Goal: Task Accomplishment & Management: Use online tool/utility

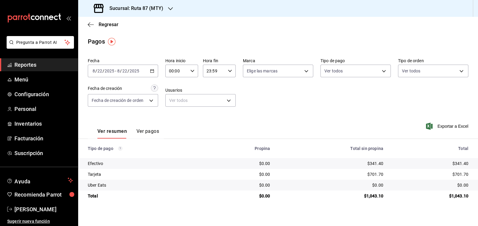
click at [151, 8] on h3 "Sucursal: Ruta 87 (MTY)" at bounding box center [134, 8] width 59 height 7
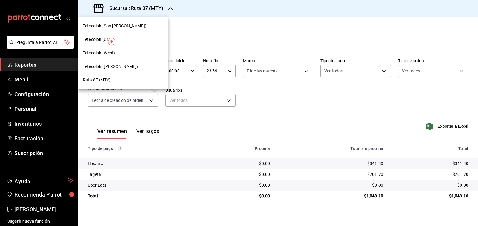
drag, startPoint x: 274, startPoint y: 49, endPoint x: 255, endPoint y: 51, distance: 18.7
click at [270, 50] on div at bounding box center [239, 113] width 478 height 226
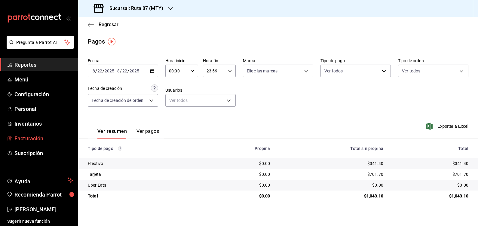
click at [38, 138] on span "Facturación" at bounding box center [43, 138] width 59 height 8
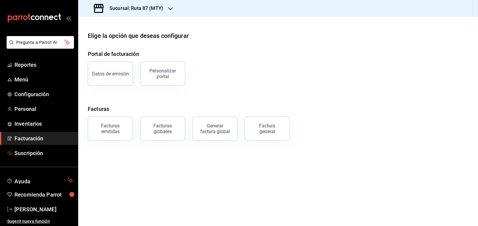
click at [39, 152] on span "Suscripción" at bounding box center [43, 153] width 59 height 8
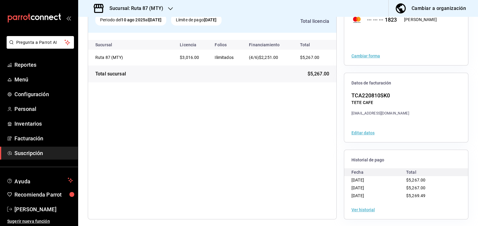
scroll to position [58, 0]
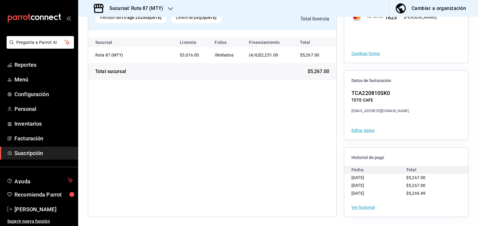
click at [353, 206] on button "Ver historial" at bounding box center [362, 207] width 23 height 4
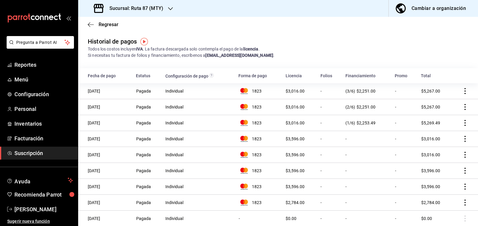
click at [462, 92] on icon "actions" at bounding box center [465, 91] width 6 height 6
click at [444, 96] on span "Descarga PDF" at bounding box center [428, 99] width 38 height 7
click at [92, 25] on icon "button" at bounding box center [91, 24] width 6 height 5
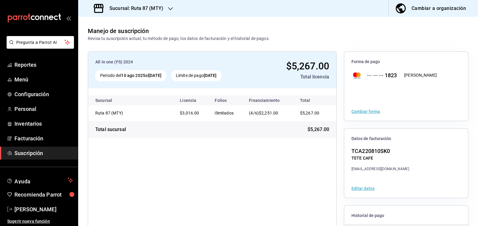
scroll to position [58, 0]
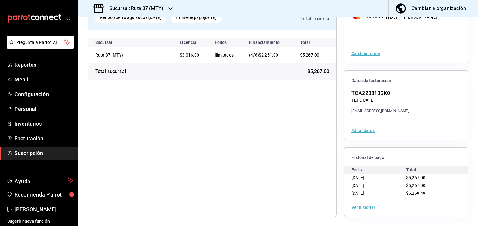
click at [158, 2] on div "Sucursal: Ruta 87 (MTY)" at bounding box center [129, 8] width 92 height 17
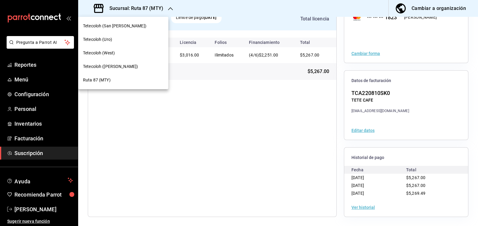
click at [121, 65] on span "Tetecoloh ([PERSON_NAME])" at bounding box center [110, 66] width 55 height 6
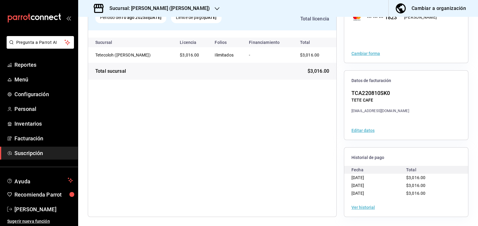
click at [359, 209] on div "Ver historial" at bounding box center [406, 207] width 124 height 19
click at [358, 208] on button "Ver historial" at bounding box center [362, 207] width 23 height 4
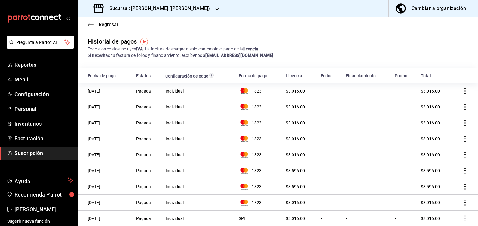
click at [462, 93] on icon "actions" at bounding box center [465, 91] width 6 height 6
click at [428, 98] on span "Descarga PDF" at bounding box center [428, 99] width 38 height 7
drag, startPoint x: 90, startPoint y: 25, endPoint x: 127, endPoint y: 10, distance: 39.6
click at [90, 25] on icon "button" at bounding box center [91, 24] width 6 height 5
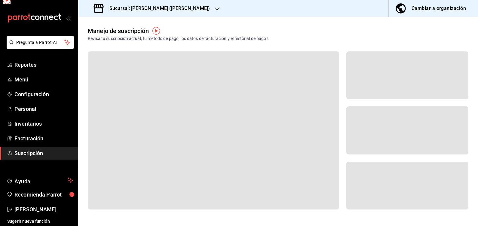
click at [127, 10] on h3 "Sucursal: [PERSON_NAME] ([PERSON_NAME])" at bounding box center [157, 8] width 105 height 7
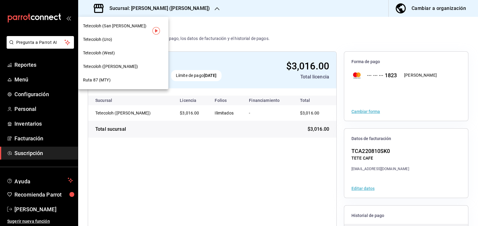
click at [120, 37] on div "Tetecoloh (Uro)" at bounding box center [123, 39] width 80 height 6
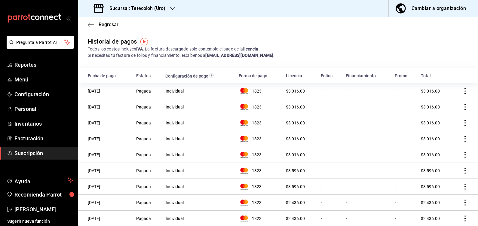
click at [462, 89] on icon "actions" at bounding box center [465, 91] width 6 height 6
click at [421, 80] on span "Descarga XML" at bounding box center [428, 82] width 39 height 7
drag, startPoint x: 461, startPoint y: 92, endPoint x: 451, endPoint y: 93, distance: 10.6
click at [462, 92] on icon "actions" at bounding box center [465, 91] width 6 height 6
click at [458, 137] on div at bounding box center [239, 113] width 478 height 226
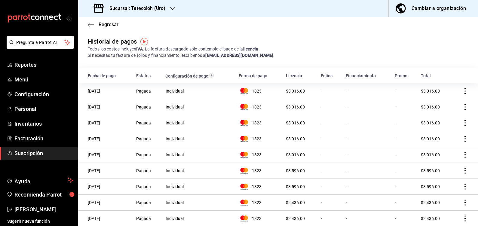
click at [462, 138] on icon "actions" at bounding box center [465, 139] width 6 height 6
click at [457, 91] on div at bounding box center [239, 113] width 478 height 226
click at [462, 93] on icon "actions" at bounding box center [465, 91] width 6 height 6
click at [431, 98] on span "Descarga PDF" at bounding box center [428, 99] width 38 height 7
click at [149, 13] on div "Sucursal: Tetecoloh (Uro)" at bounding box center [130, 8] width 94 height 17
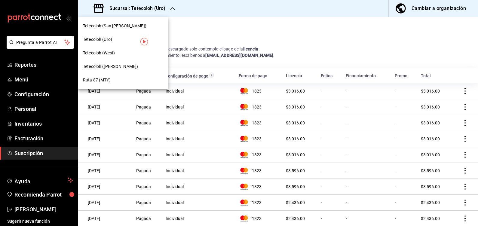
click at [123, 29] on span "Tetecoloh (San [PERSON_NAME])" at bounding box center [114, 26] width 63 height 6
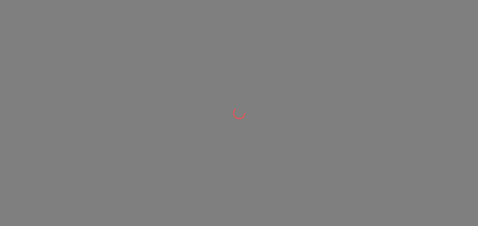
click at [26, 65] on div at bounding box center [239, 113] width 478 height 226
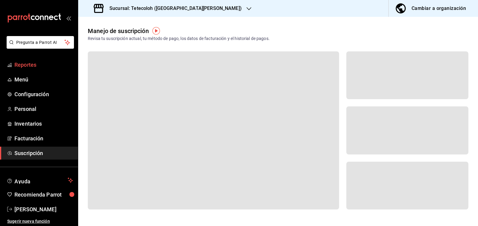
click at [33, 62] on span "Reportes" at bounding box center [43, 65] width 59 height 8
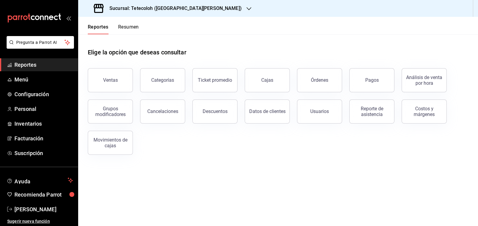
click at [361, 117] on button "Reporte de asistencia" at bounding box center [371, 111] width 45 height 24
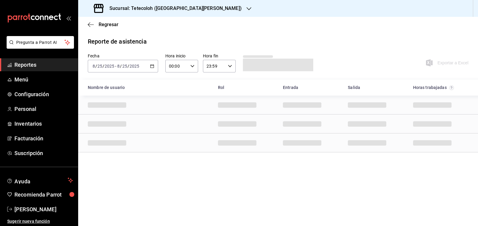
click at [151, 66] on \(Stroke\) "button" at bounding box center [151, 65] width 3 height 0
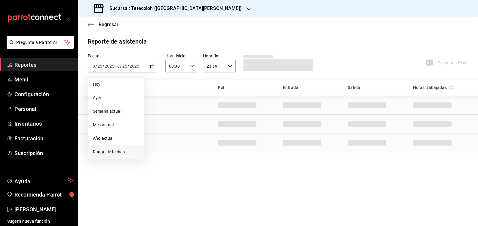
click at [115, 152] on span "Rango de fechas" at bounding box center [116, 152] width 47 height 6
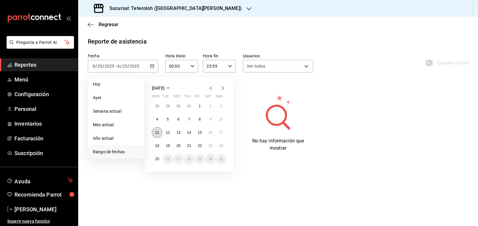
click at [157, 135] on button "11" at bounding box center [157, 132] width 11 height 11
click at [219, 134] on abbr "17" at bounding box center [221, 132] width 4 height 4
